Goal: Task Accomplishment & Management: Manage account settings

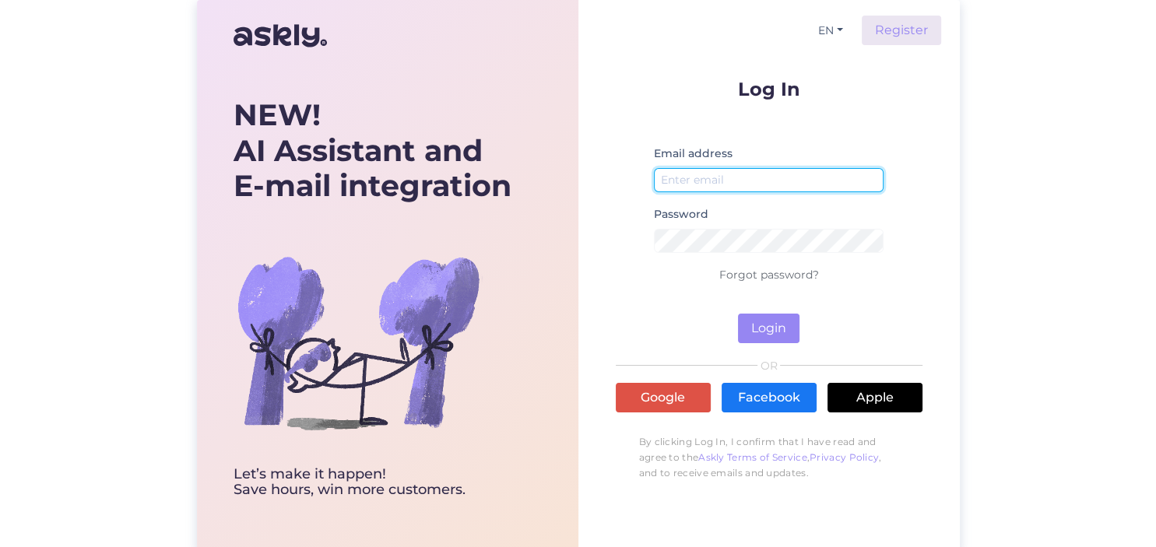
click at [749, 178] on input "email" at bounding box center [769, 180] width 230 height 24
type input "[EMAIL_ADDRESS][DOMAIN_NAME]"
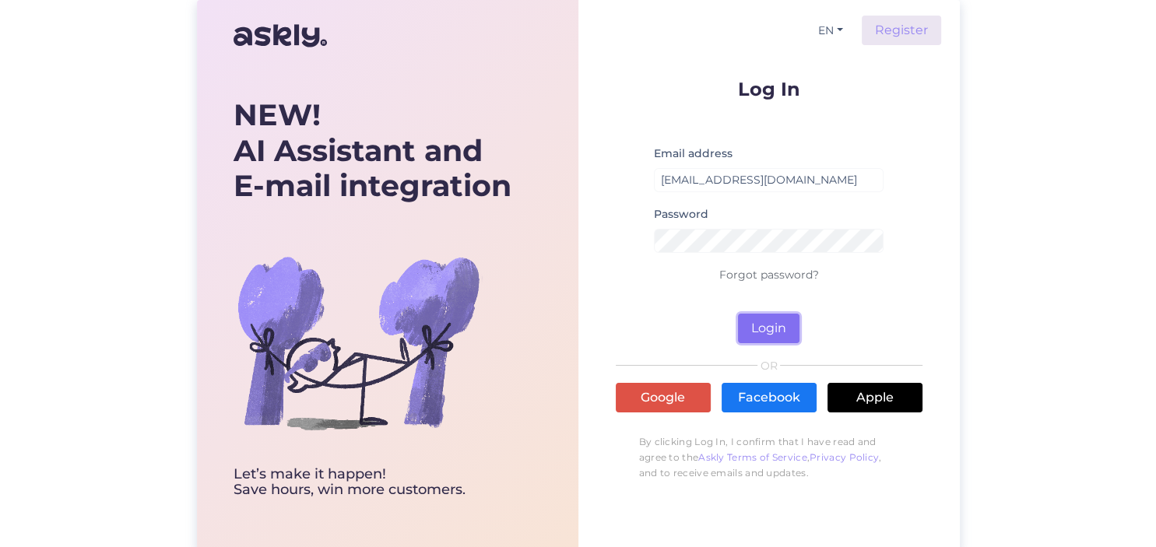
click at [773, 329] on button "Login" at bounding box center [769, 329] width 62 height 30
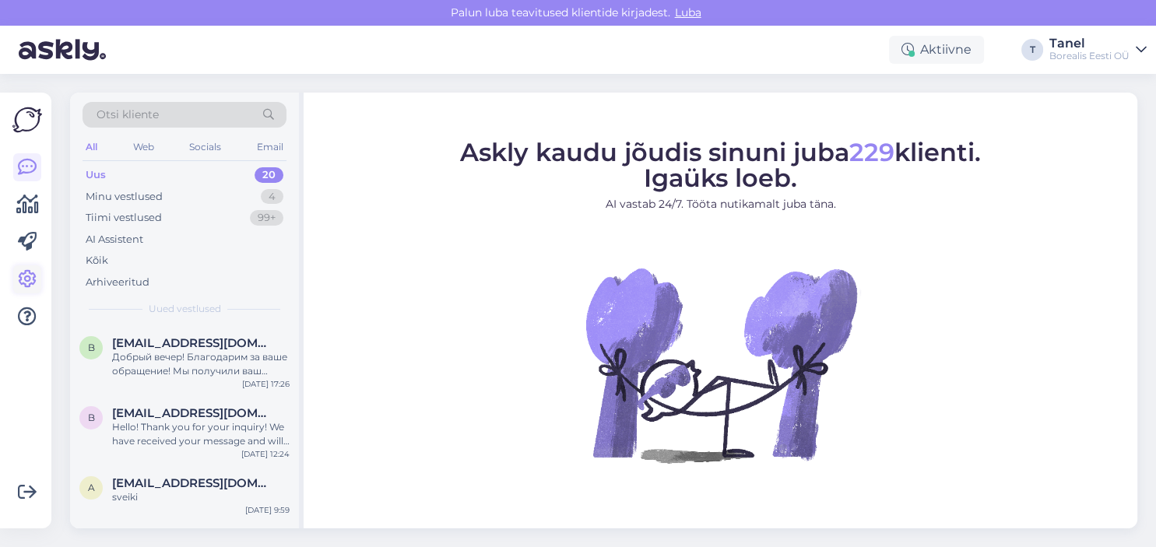
click at [33, 273] on icon at bounding box center [27, 279] width 19 height 19
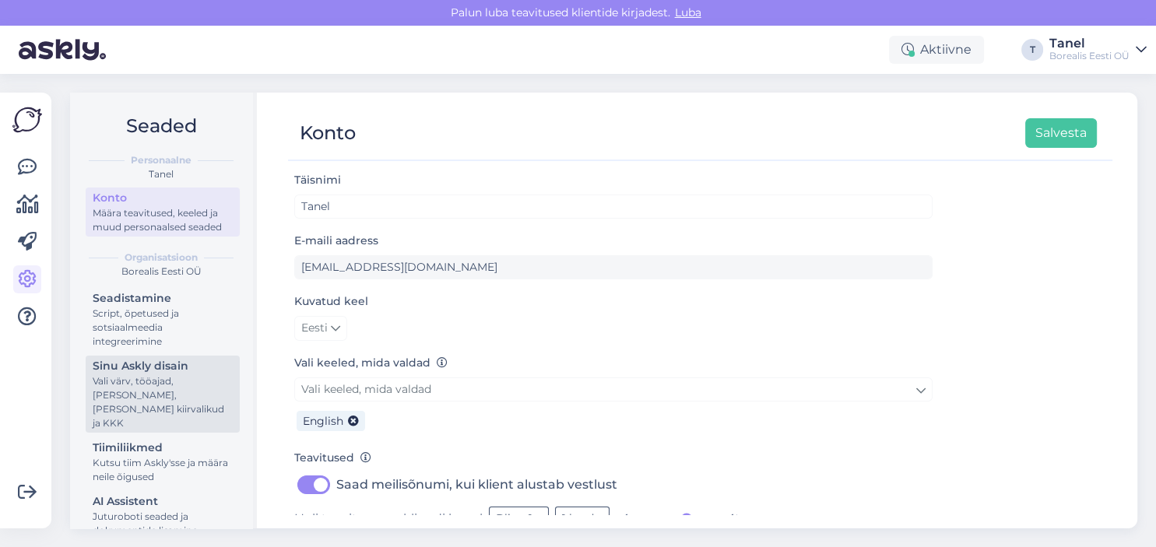
scroll to position [133, 0]
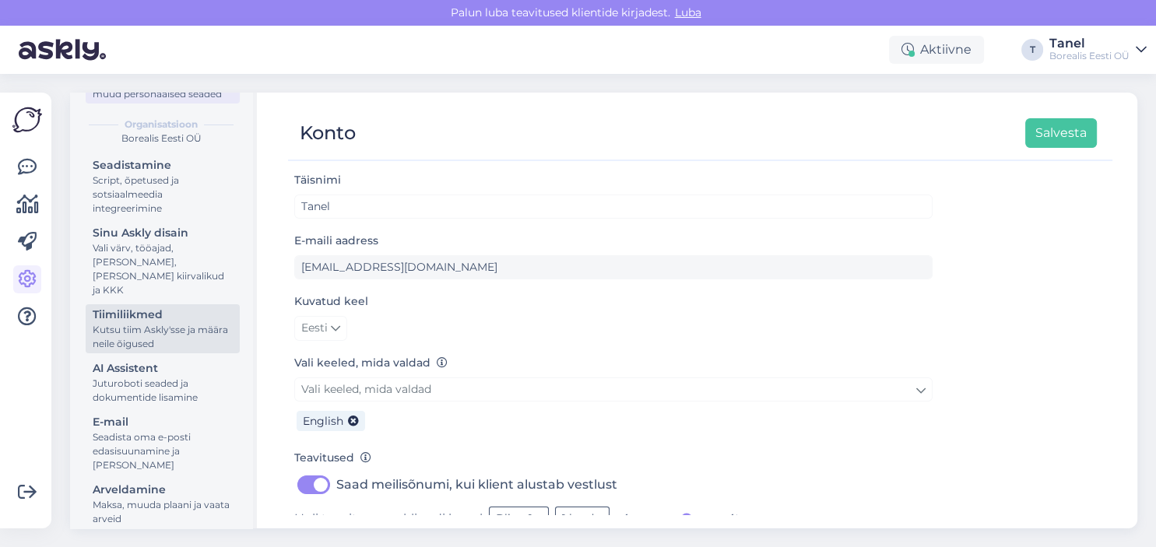
click at [175, 307] on div "Tiimiliikmed" at bounding box center [163, 315] width 140 height 16
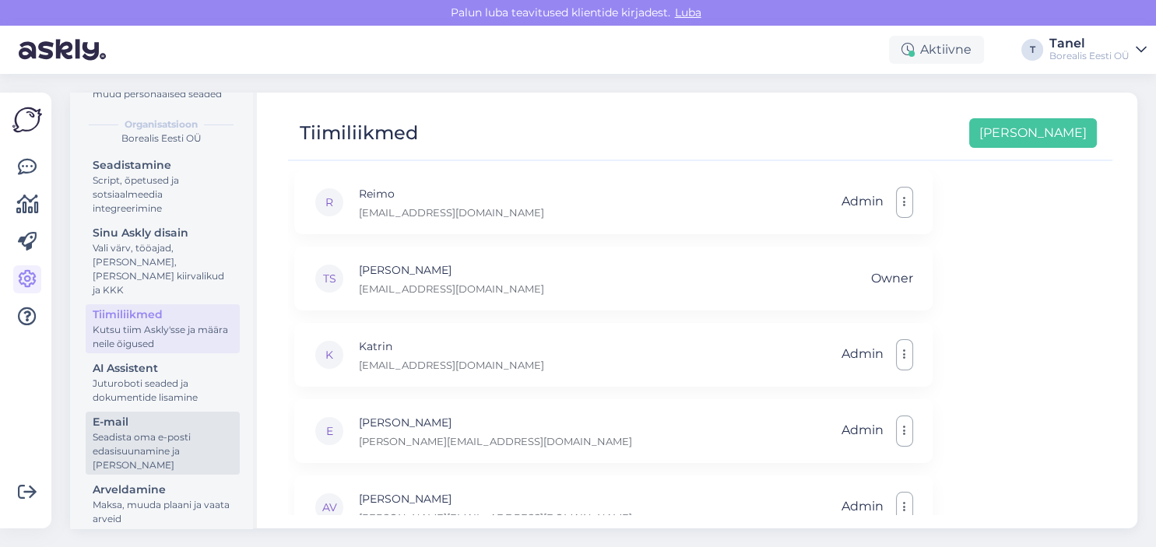
click at [149, 433] on div "Seadista oma e-posti edasisuunamine ja [PERSON_NAME]" at bounding box center [163, 452] width 140 height 42
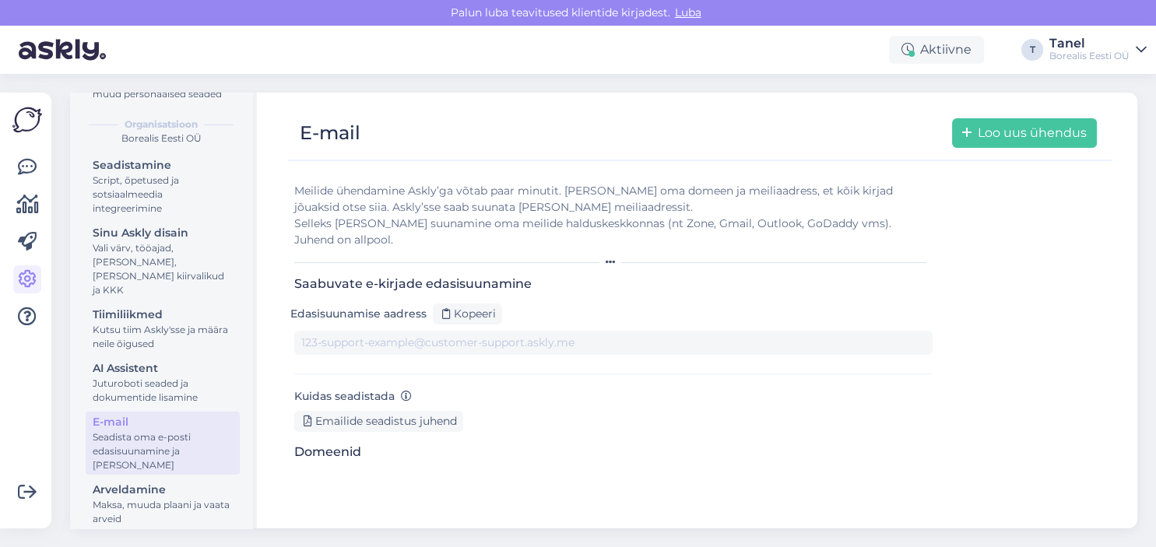
type input "1xx7l-s21zo-6saozmbfwdd.support@tickets.askly.me"
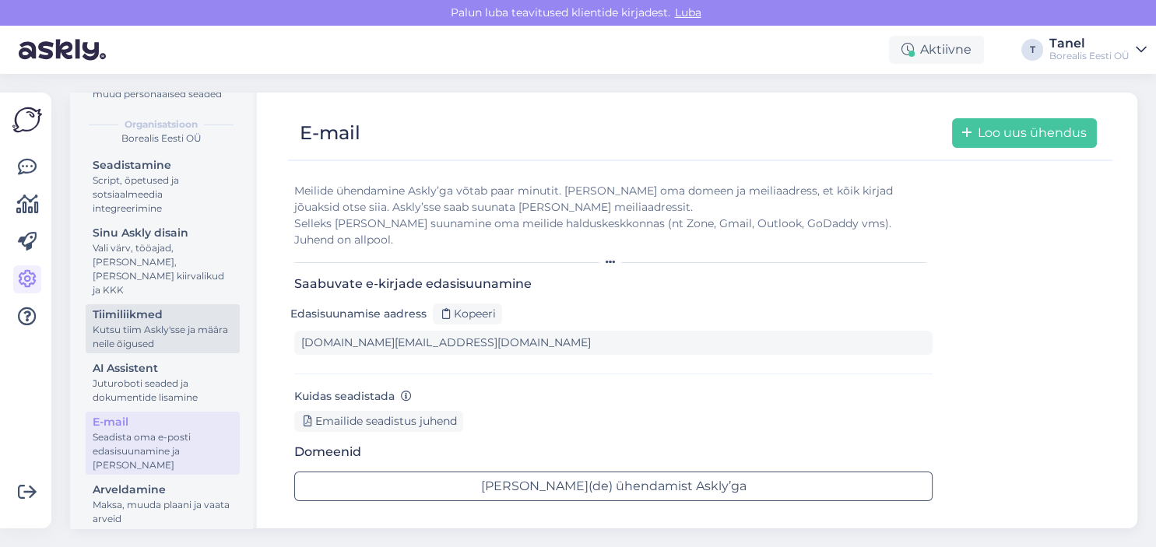
click at [125, 323] on div "Kutsu tiim Askly'sse ja määra neile õigused" at bounding box center [163, 337] width 140 height 28
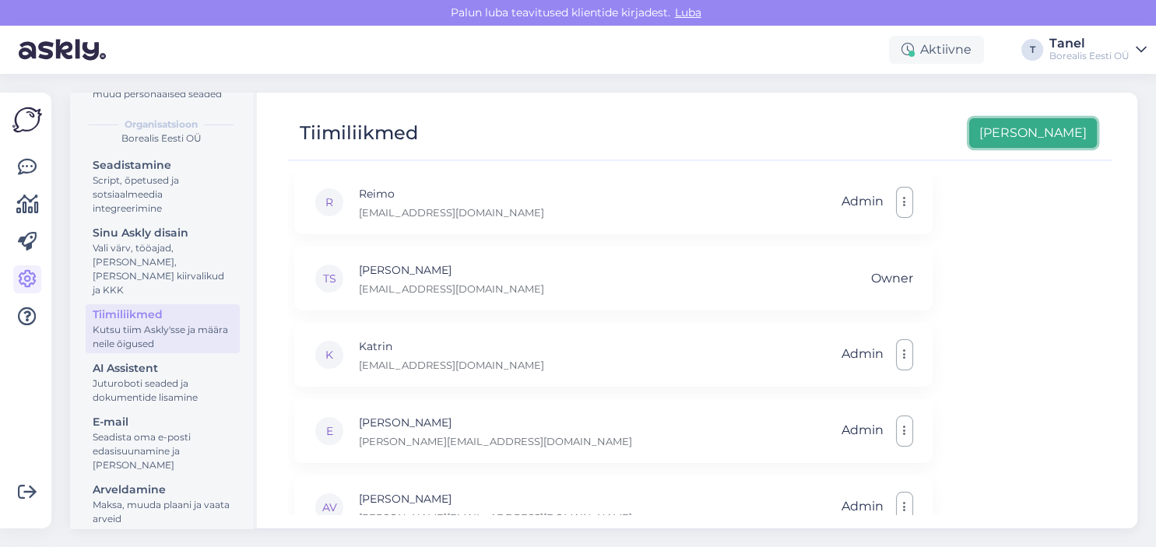
click at [1057, 129] on button "[PERSON_NAME]" at bounding box center [1033, 133] width 128 height 30
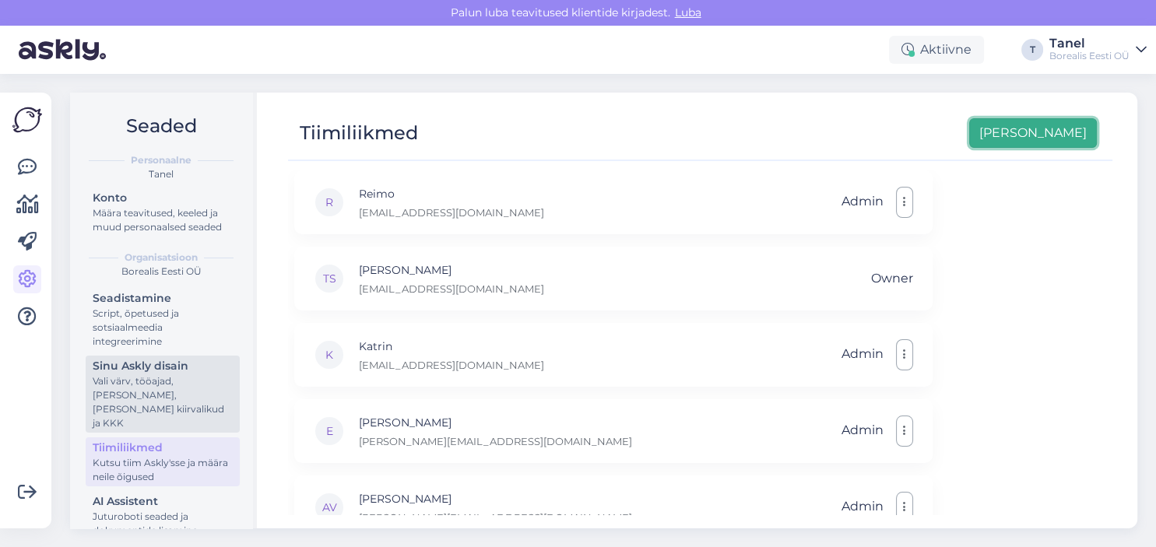
scroll to position [133, 0]
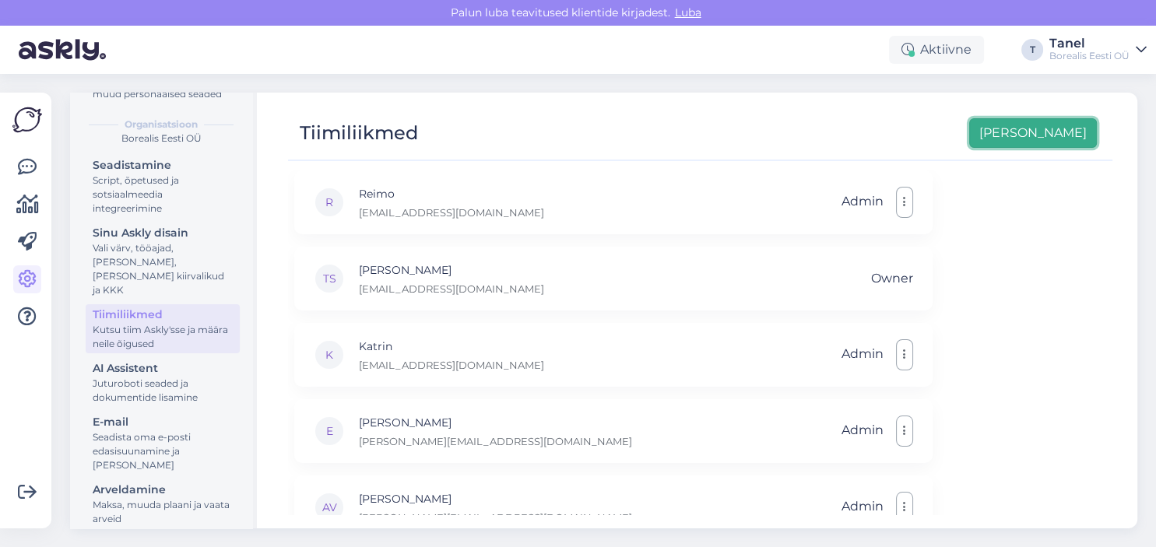
click at [1062, 142] on button "[PERSON_NAME]" at bounding box center [1033, 133] width 128 height 30
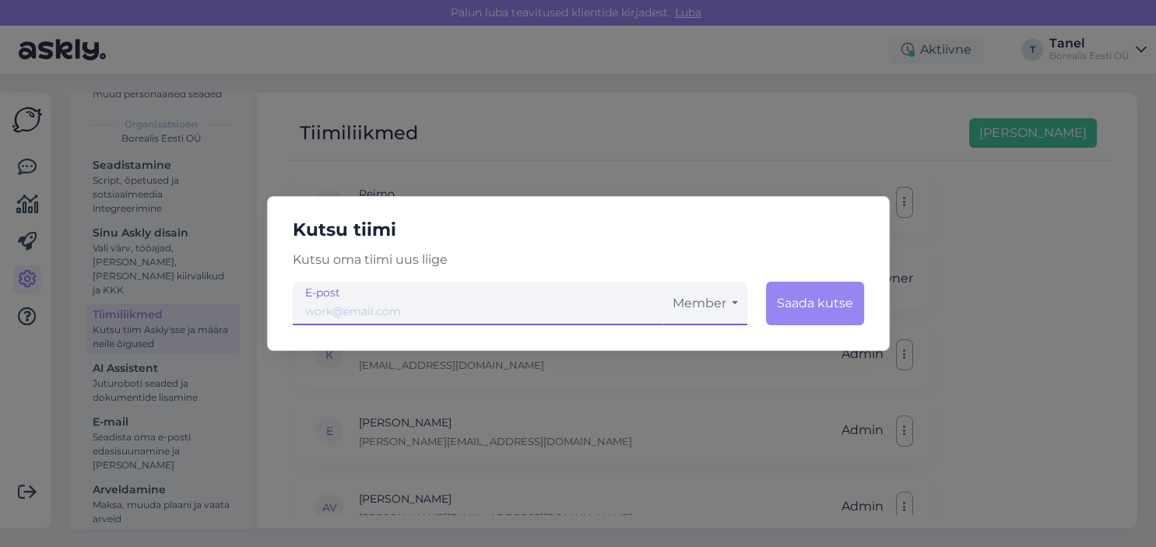
click at [582, 304] on input "email" at bounding box center [478, 304] width 371 height 44
type input "[EMAIL_ADDRESS][DOMAIN_NAME]"
click at [716, 308] on button "Member" at bounding box center [705, 304] width 84 height 44
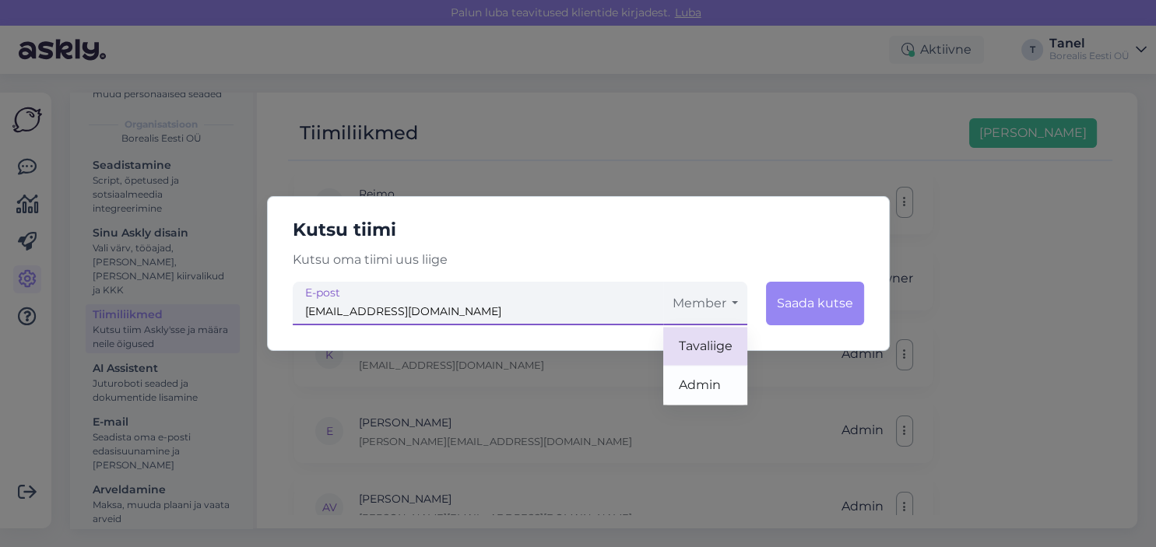
click at [721, 343] on link "Tavaliige" at bounding box center [705, 346] width 84 height 39
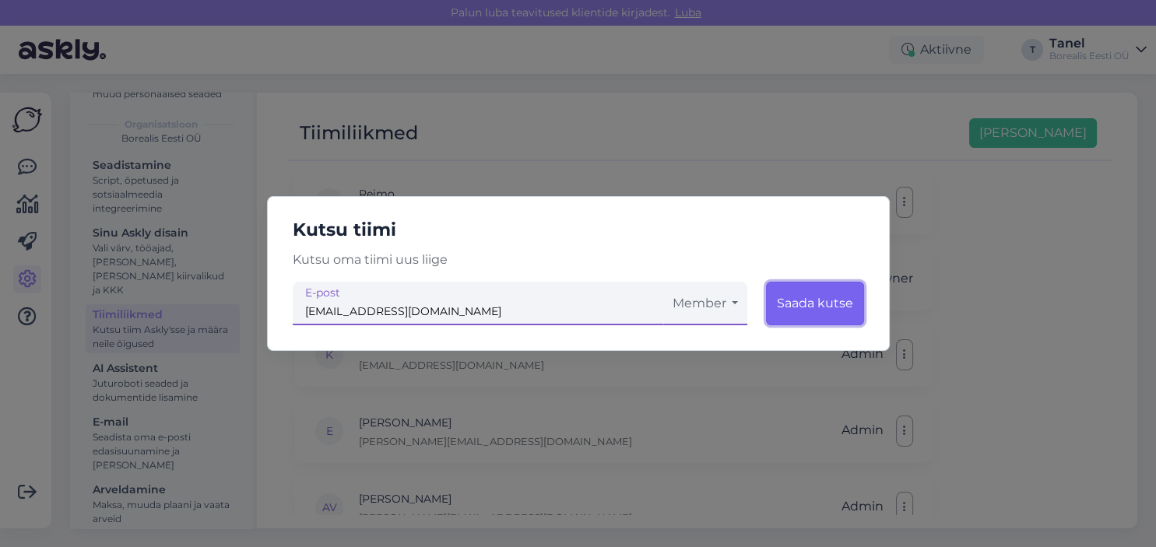
click at [836, 308] on button "Saada kutse" at bounding box center [815, 304] width 98 height 44
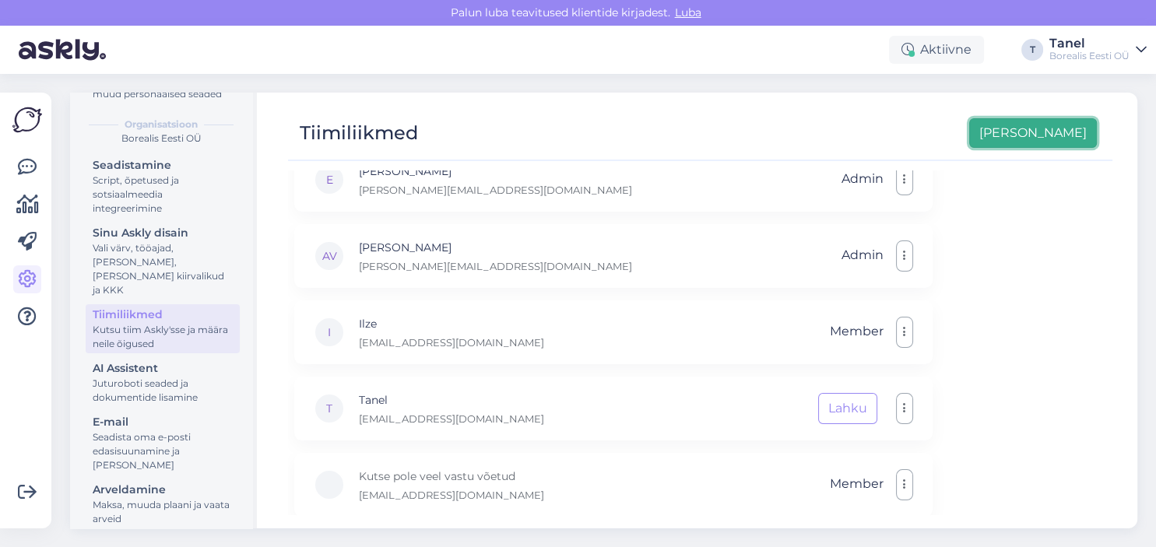
scroll to position [262, 0]
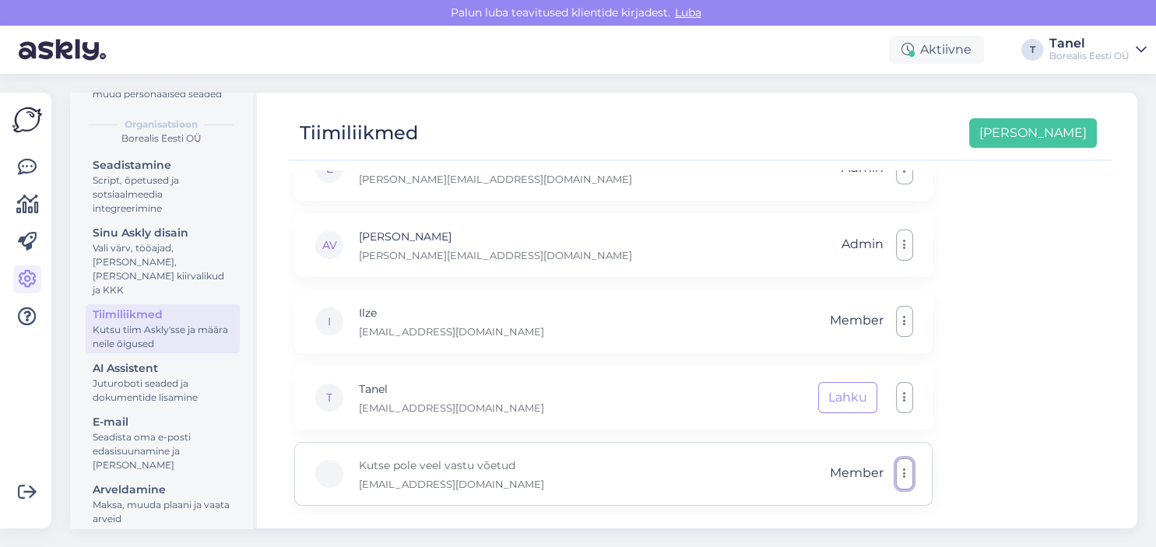
click at [909, 475] on button "button" at bounding box center [904, 474] width 17 height 31
click at [1016, 443] on div "R Reimo reimo@borealis.ee Admin TS Timo Simonlatser info@borealis.ee Owner K Ka…" at bounding box center [700, 343] width 825 height 344
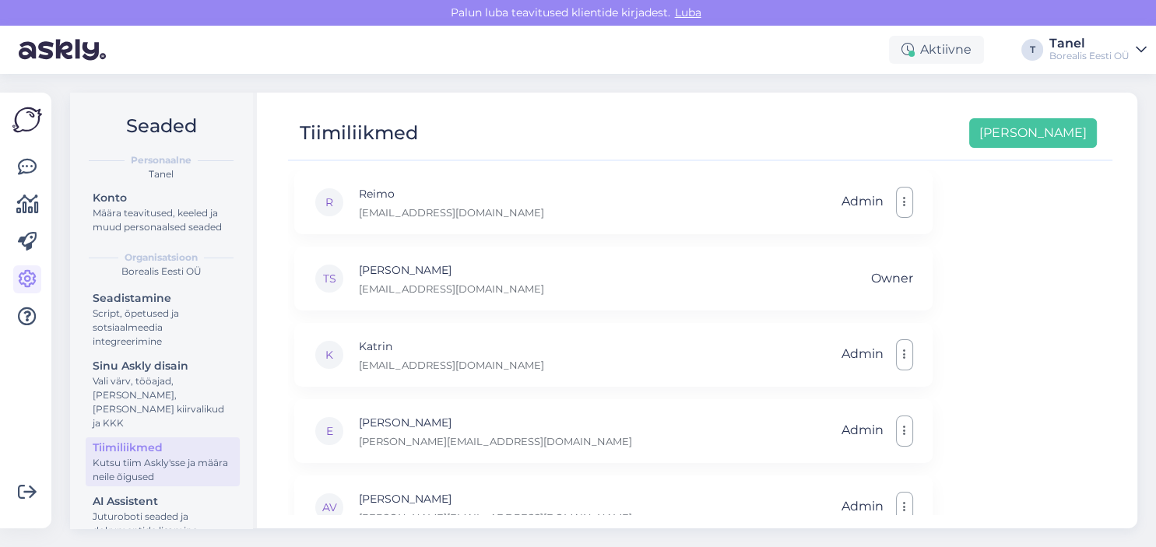
scroll to position [262, 0]
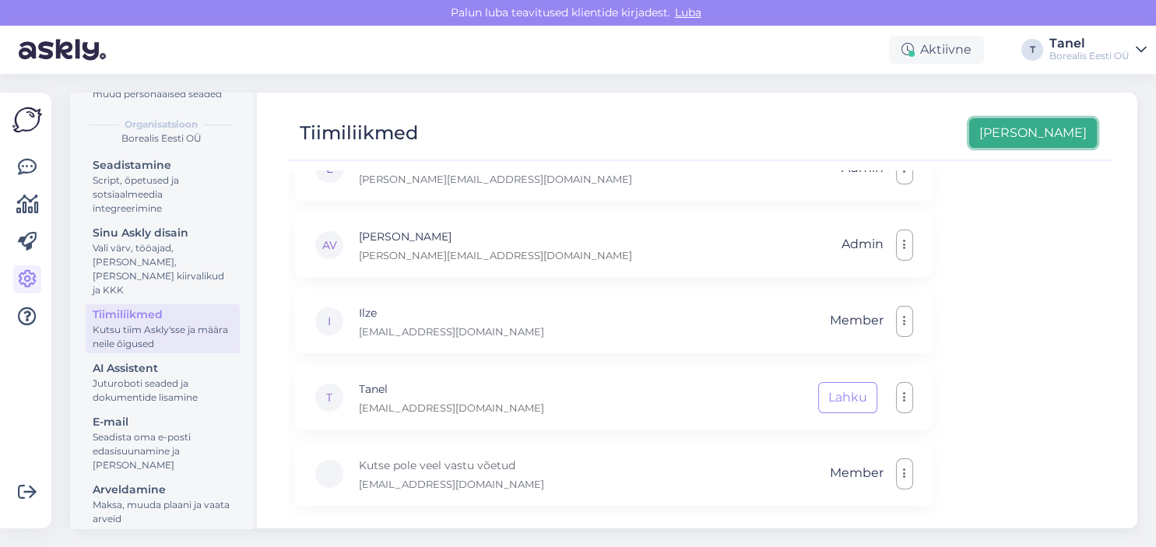
click at [1064, 135] on button "[PERSON_NAME]" at bounding box center [1033, 133] width 128 height 30
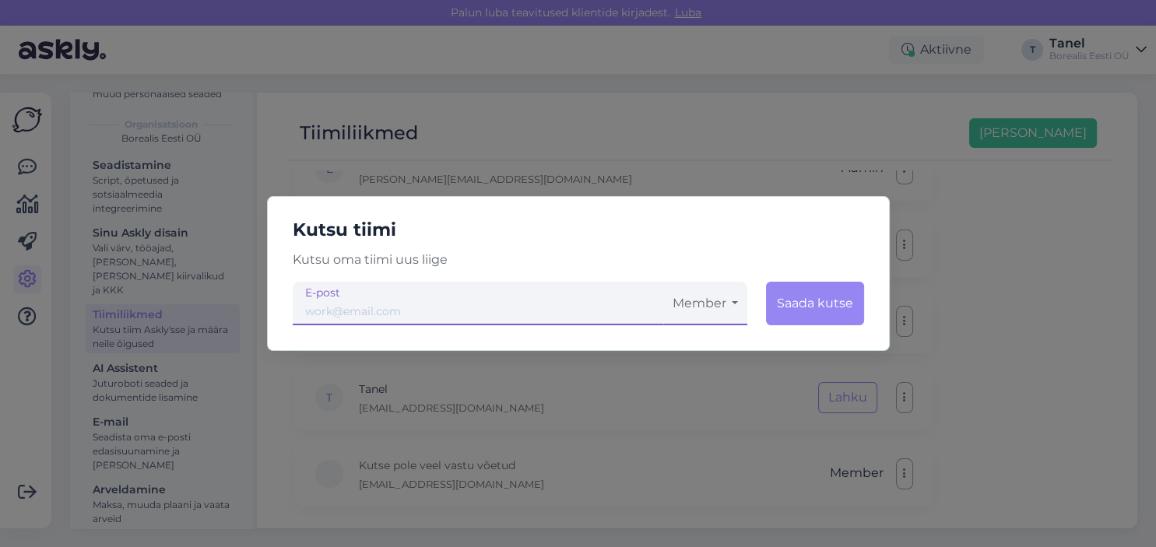
click at [406, 316] on input "email" at bounding box center [478, 304] width 371 height 44
type input "[EMAIL_ADDRESS][DOMAIN_NAME]"
click at [724, 301] on button "Member" at bounding box center [705, 304] width 84 height 44
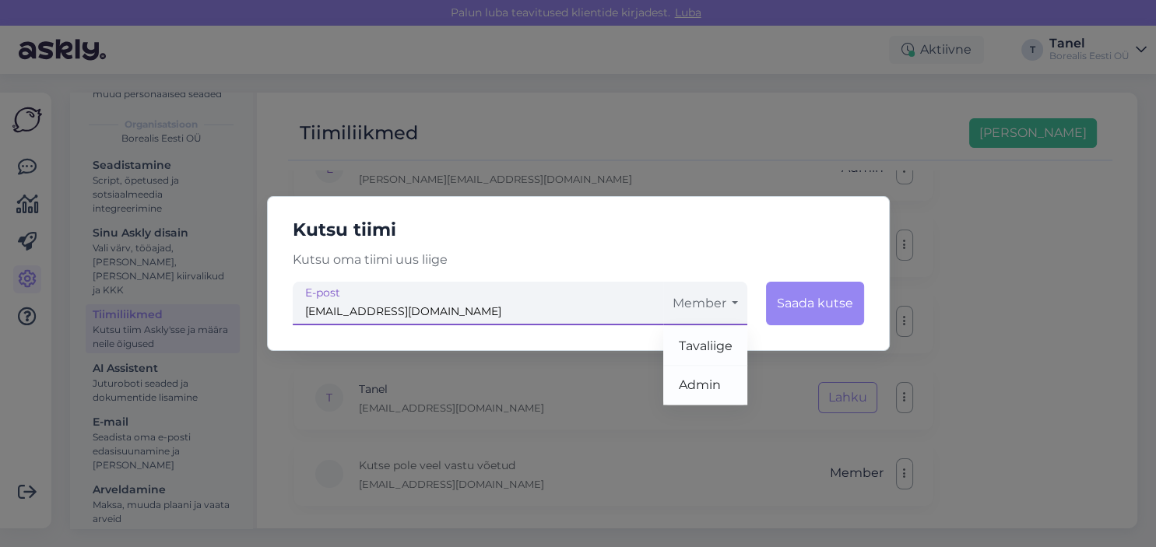
click at [724, 301] on button "Member" at bounding box center [705, 304] width 84 height 44
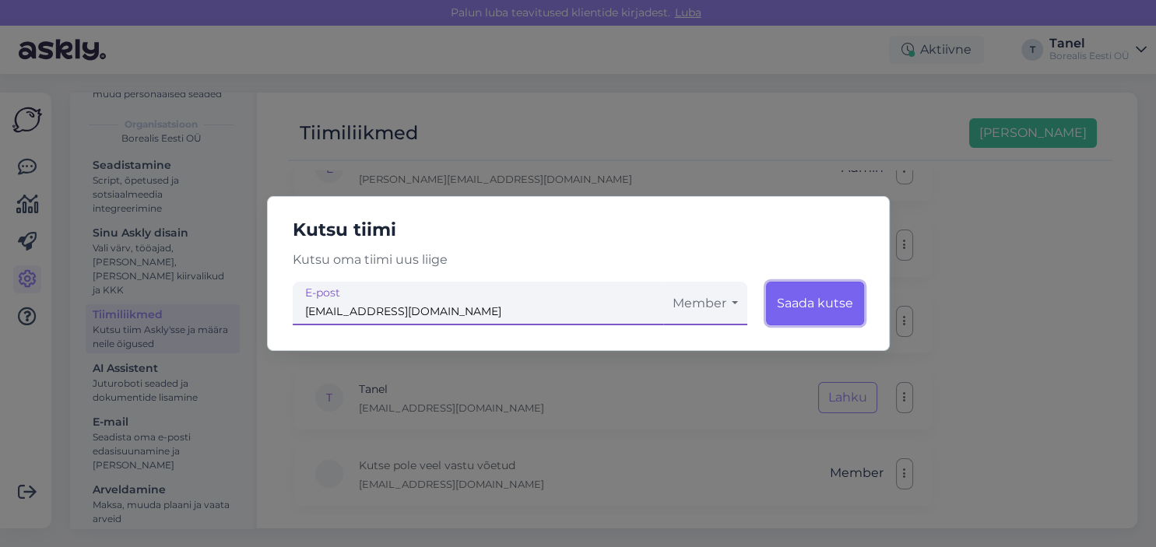
click at [826, 303] on button "Saada kutse" at bounding box center [815, 304] width 98 height 44
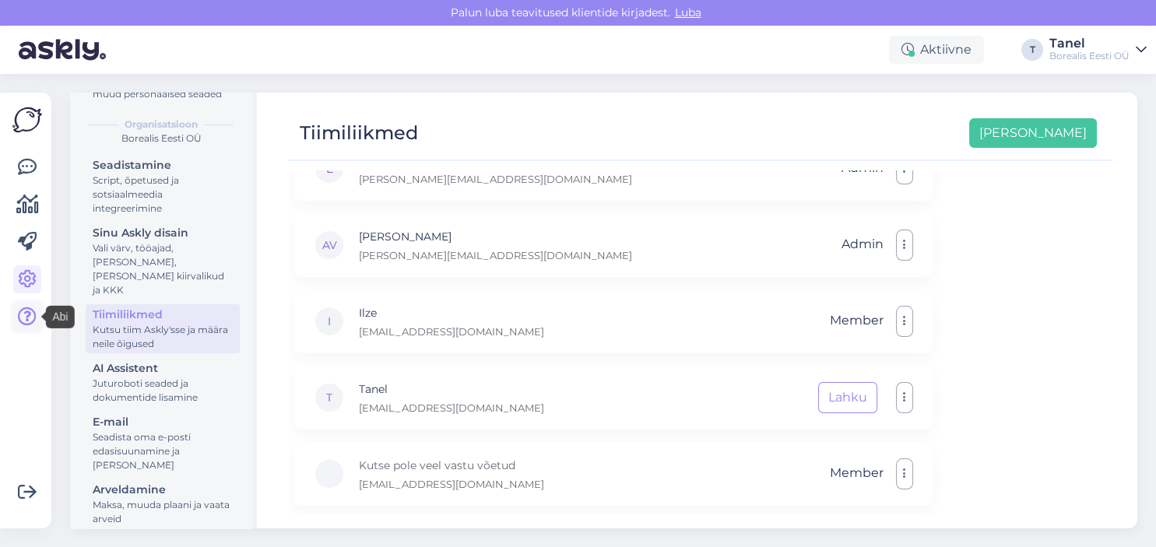
click at [30, 311] on icon at bounding box center [27, 317] width 19 height 19
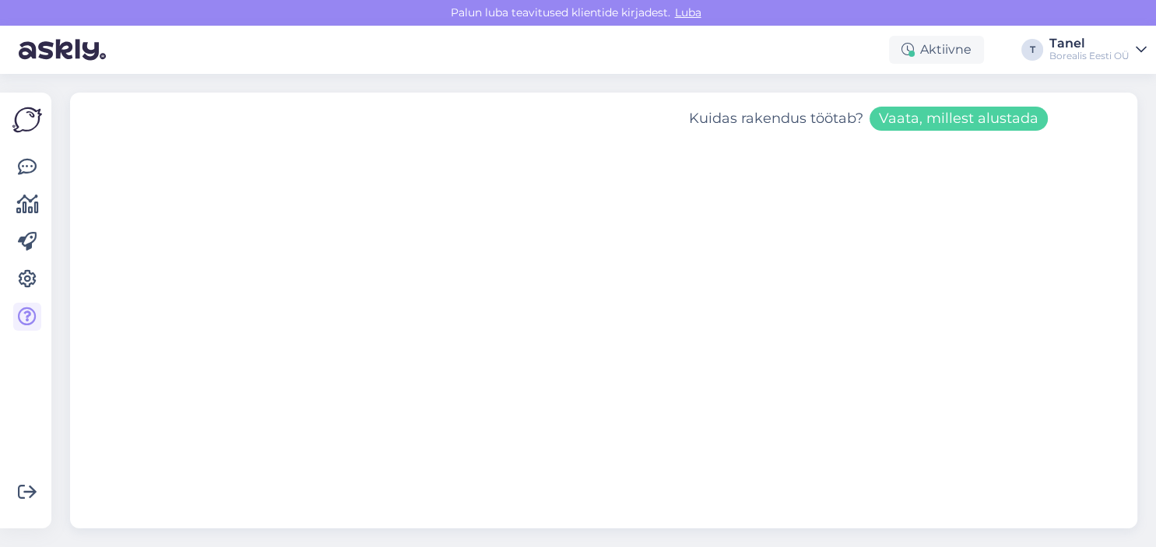
click at [1085, 51] on div "Borealis Eesti OÜ" at bounding box center [1090, 56] width 80 height 12
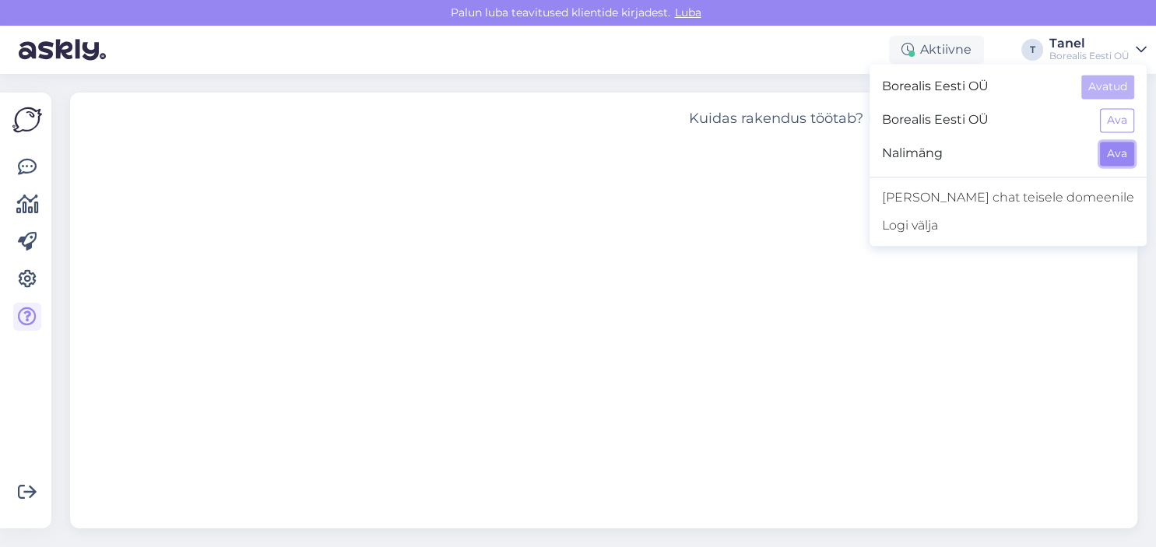
click at [1116, 157] on button "Ava" at bounding box center [1117, 154] width 34 height 24
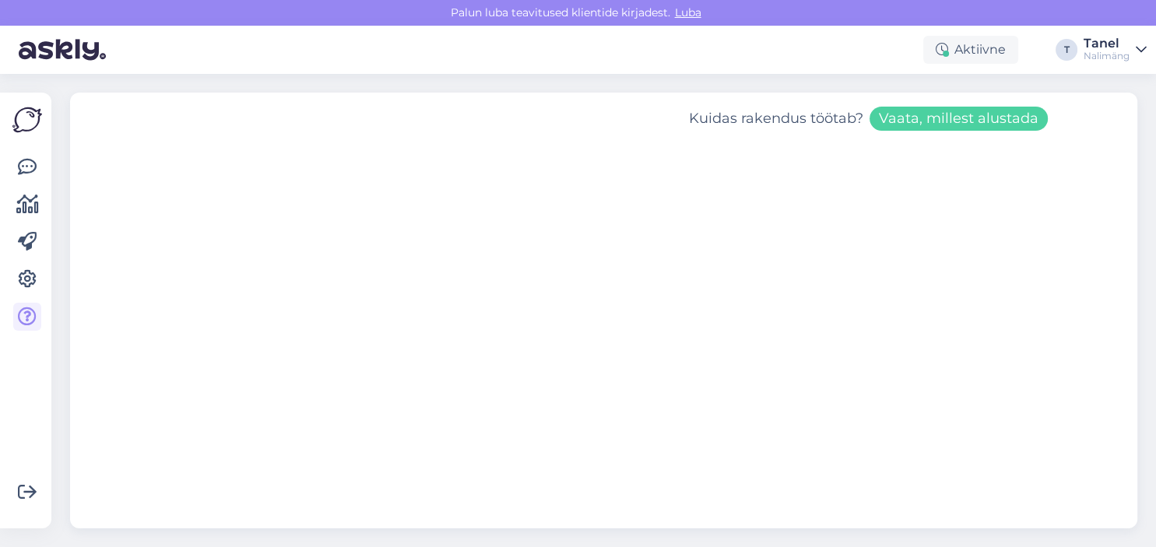
click at [1116, 51] on div "Nalimäng" at bounding box center [1107, 56] width 46 height 12
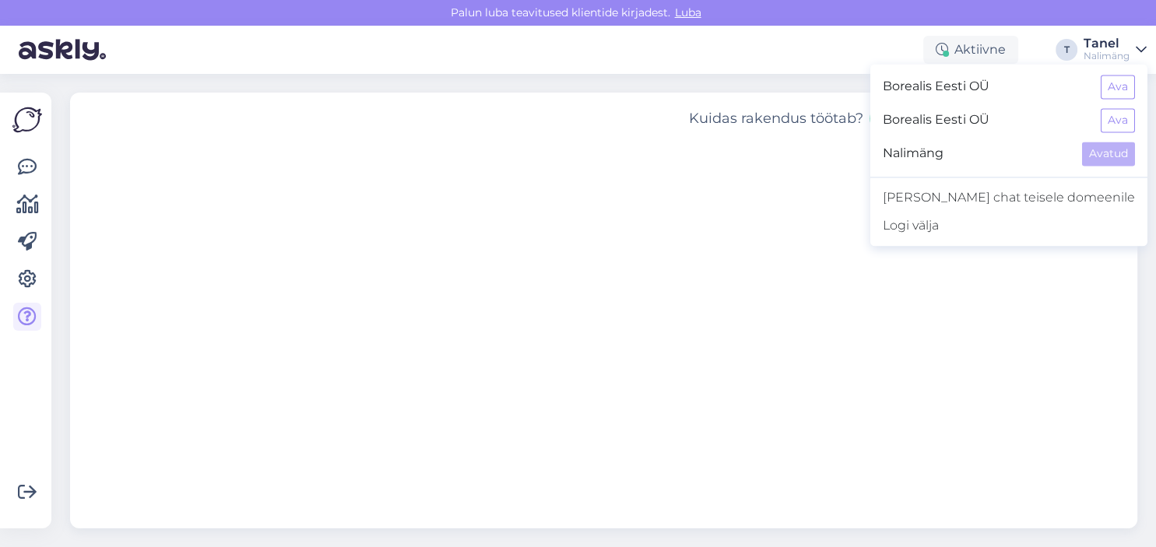
click at [1032, 89] on span "Borealis Eesti OÜ" at bounding box center [986, 87] width 206 height 24
click at [33, 280] on icon at bounding box center [27, 279] width 19 height 19
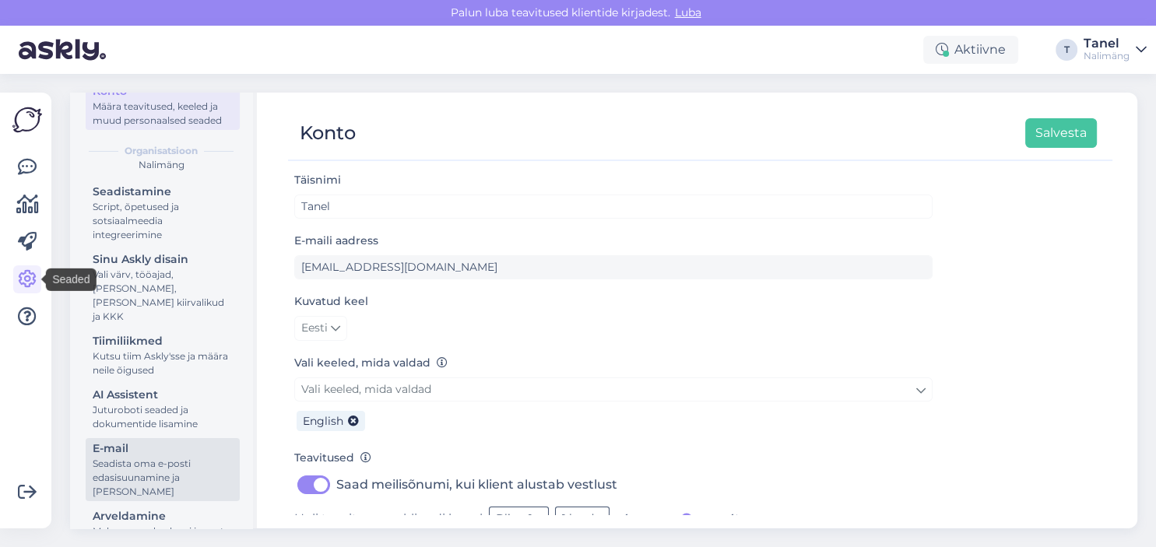
scroll to position [133, 0]
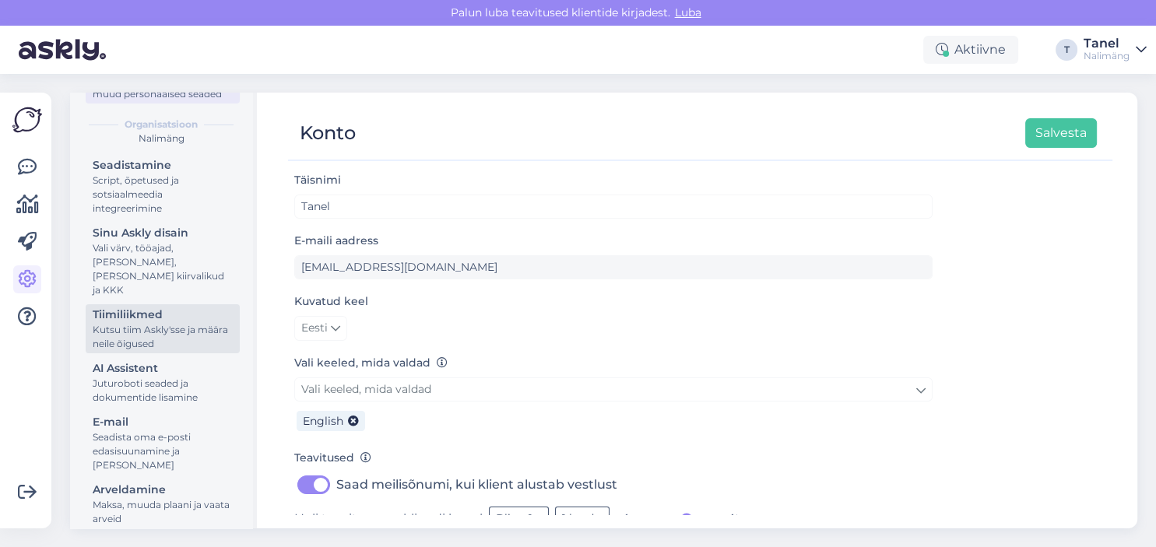
click at [165, 323] on div "Kutsu tiim Askly'sse ja määra neile õigused" at bounding box center [163, 337] width 140 height 28
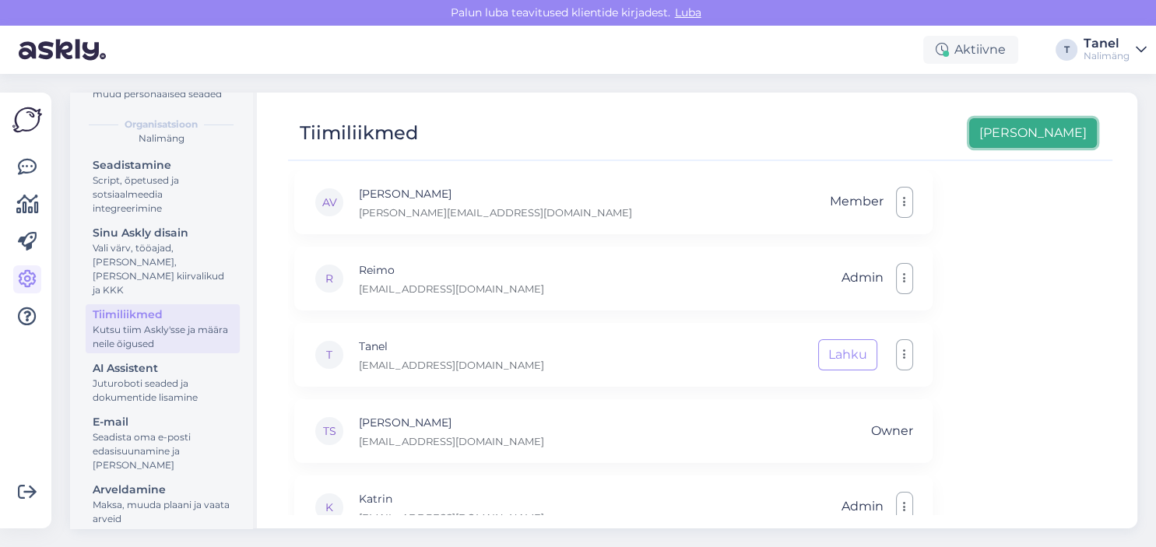
click at [1074, 129] on button "[PERSON_NAME]" at bounding box center [1033, 133] width 128 height 30
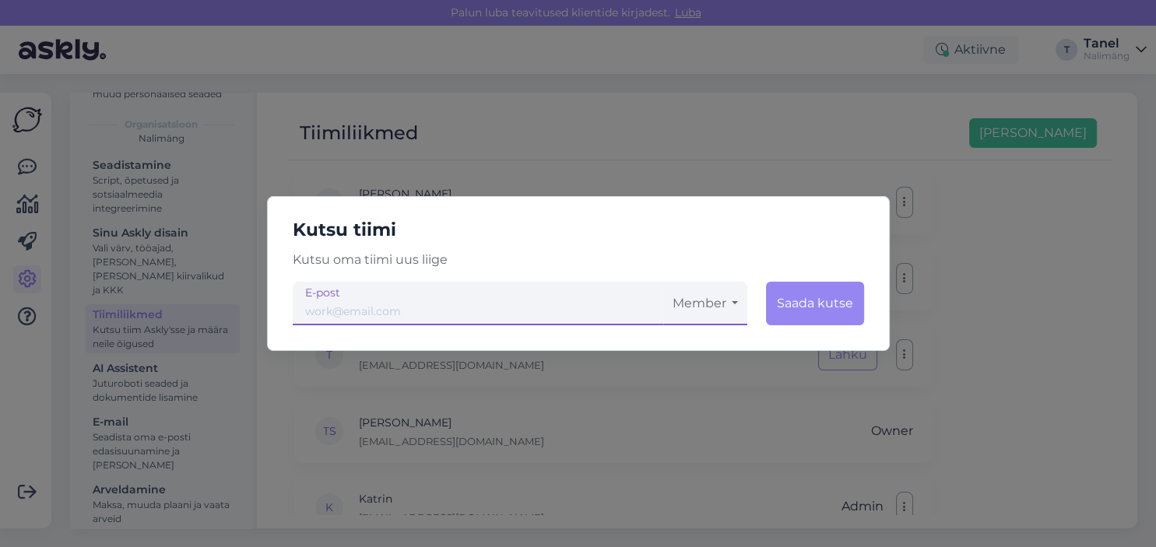
click at [473, 316] on input "email" at bounding box center [478, 304] width 371 height 44
type input "[EMAIL_ADDRESS][DOMAIN_NAME]"
click at [809, 313] on button "Saada kutse" at bounding box center [815, 304] width 98 height 44
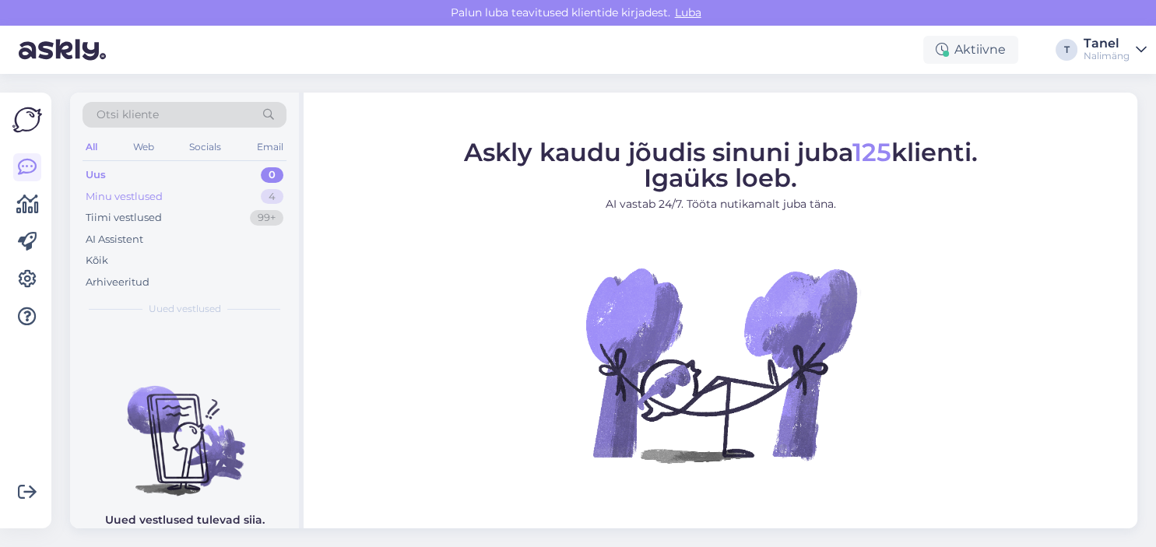
click at [108, 195] on div "Minu vestlused" at bounding box center [124, 197] width 77 height 16
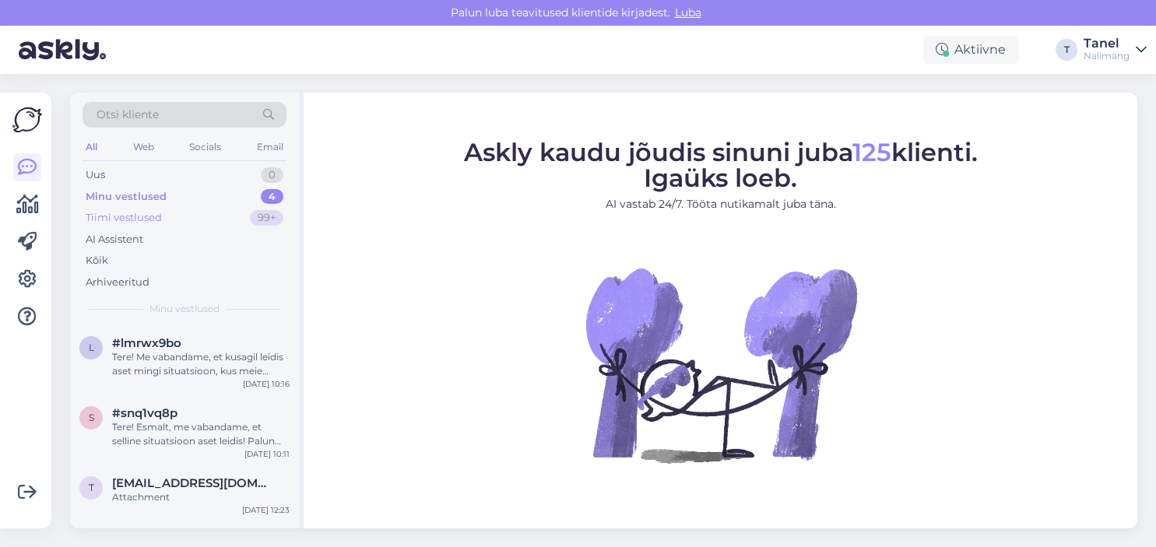
click at [128, 210] on div "Tiimi vestlused" at bounding box center [124, 218] width 76 height 16
